Goal: Navigation & Orientation: Find specific page/section

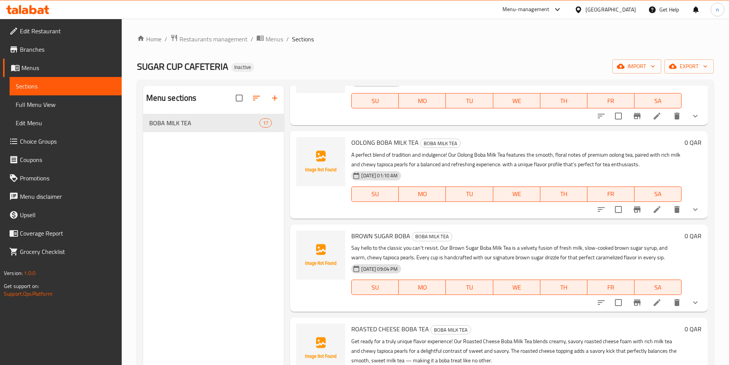
scroll to position [115, 0]
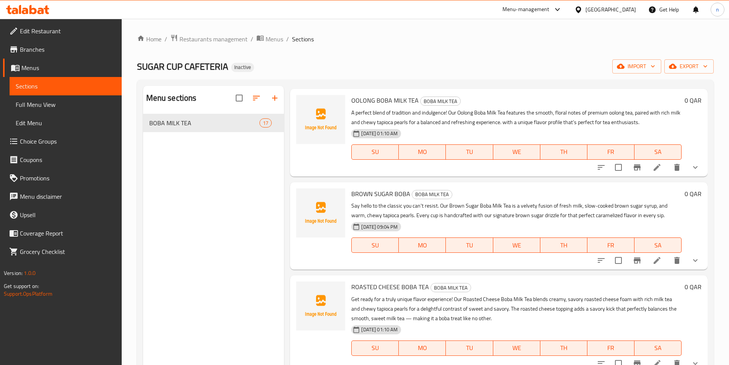
click at [594, 122] on p "A perfect blend of tradition and indulgence! Our Oolong Boba Milk Tea features …" at bounding box center [516, 117] width 330 height 19
drag, startPoint x: 594, startPoint y: 122, endPoint x: 571, endPoint y: 127, distance: 23.6
click at [594, 123] on p "A perfect blend of tradition and indulgence! Our Oolong Boba Milk Tea features …" at bounding box center [516, 117] width 330 height 19
click at [583, 217] on p "Say hello to the classic you can't resist. Our Brown Sugar Boba Milk Tea is a v…" at bounding box center [516, 210] width 330 height 19
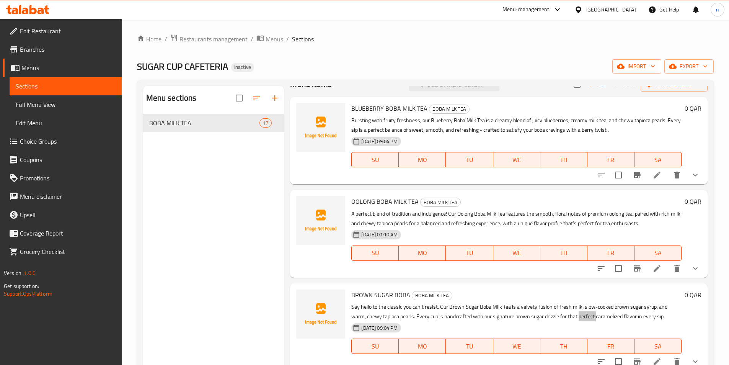
scroll to position [0, 0]
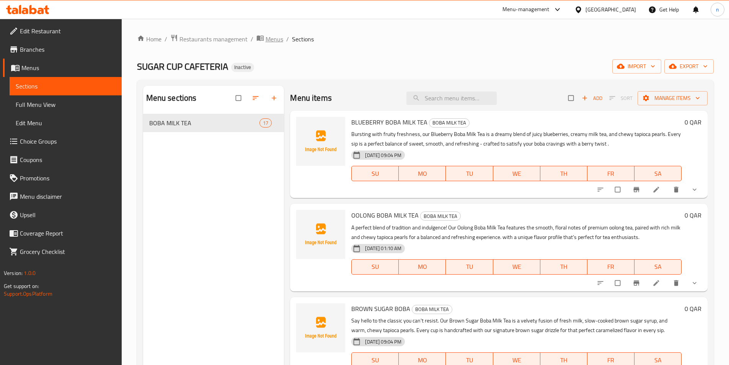
click at [270, 41] on span "Menus" at bounding box center [275, 38] width 18 height 9
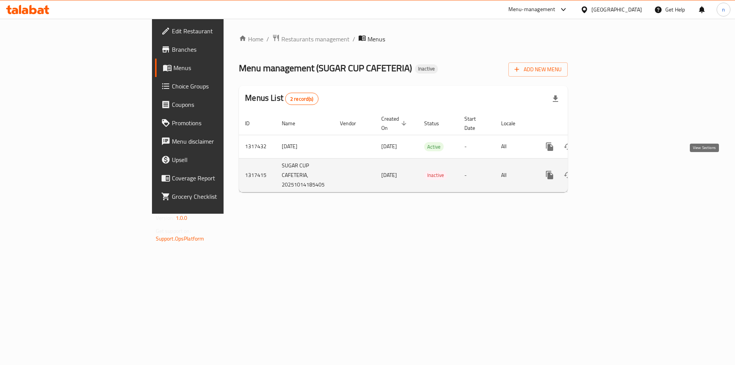
click at [614, 171] on link "enhanced table" at bounding box center [605, 175] width 18 height 18
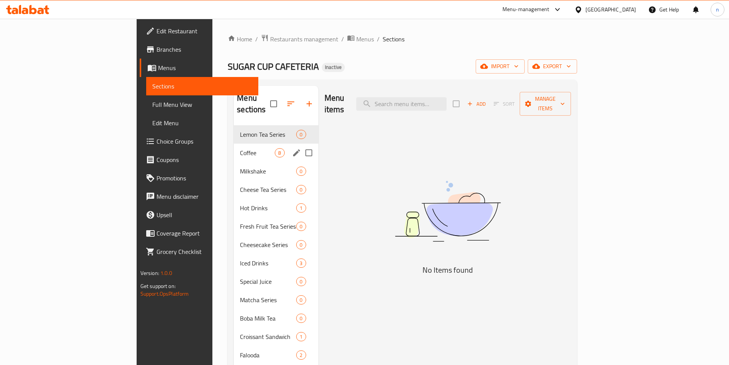
click at [234, 149] on div "Coffee 8" at bounding box center [276, 153] width 84 height 18
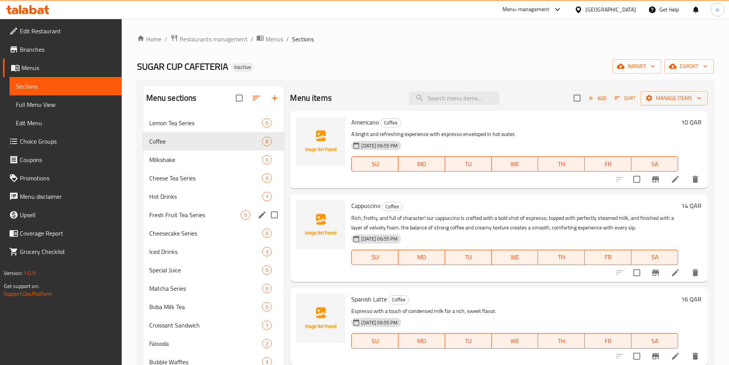
click at [206, 206] on div "Fresh Fruit Tea Series 0" at bounding box center [213, 215] width 141 height 18
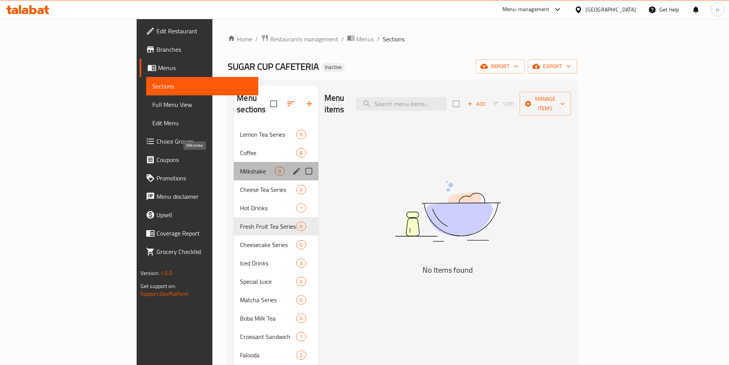
click at [240, 167] on span "Milkshake" at bounding box center [257, 171] width 35 height 9
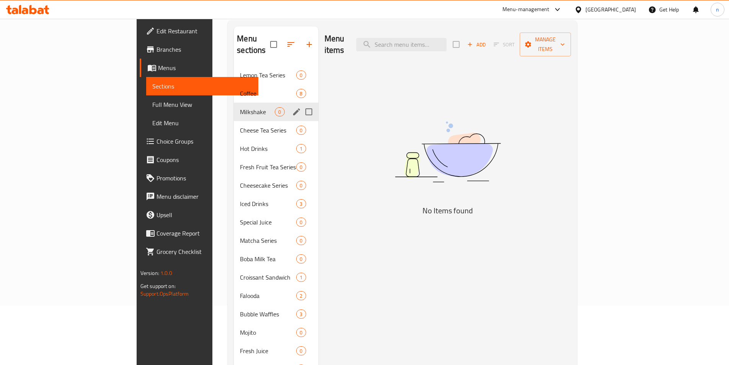
scroll to position [107, 0]
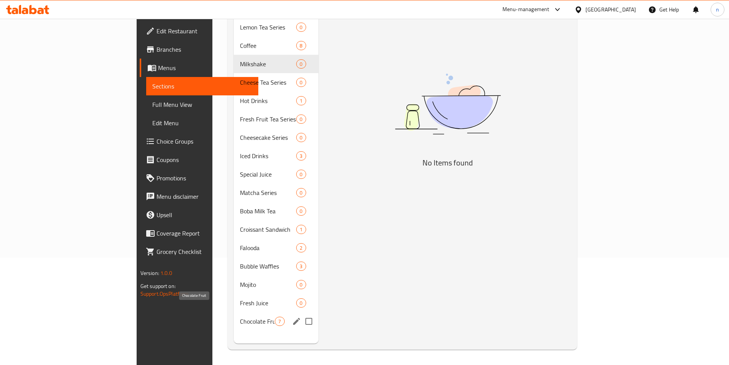
click at [240, 317] on span "Chocolate Fruit" at bounding box center [257, 321] width 35 height 9
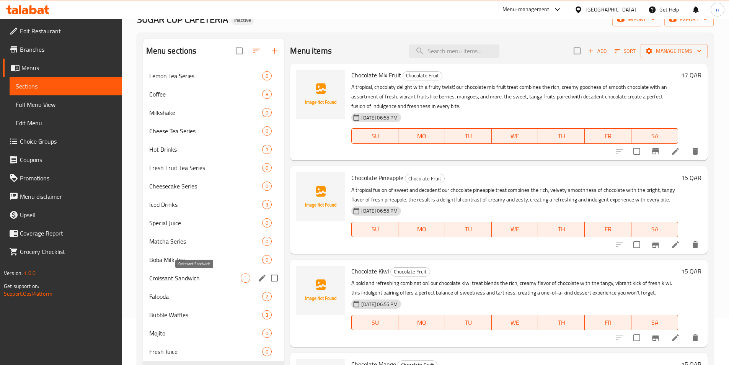
scroll to position [31, 0]
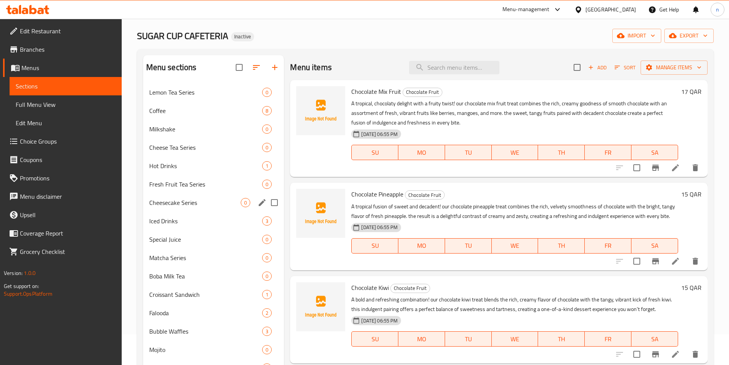
click at [200, 209] on div "Cheesecake Series 0" at bounding box center [213, 202] width 141 height 18
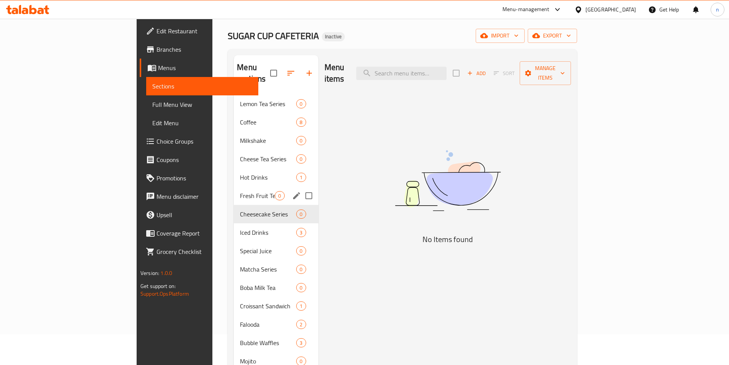
click at [234, 192] on div "Fresh Fruit Tea Series 0" at bounding box center [276, 195] width 84 height 18
click at [240, 154] on span "Cheese Tea Series" at bounding box center [257, 158] width 35 height 9
